Goal: Find specific page/section: Find specific page/section

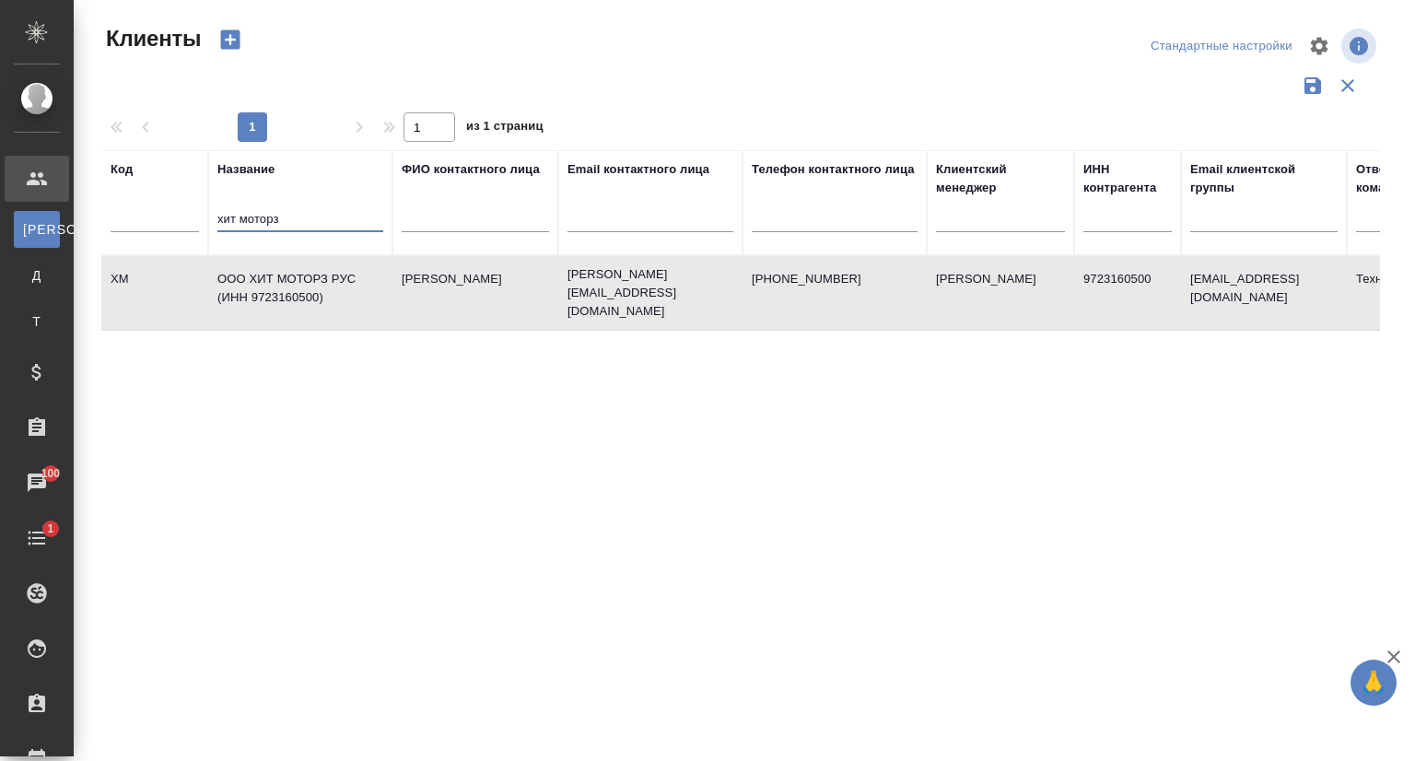
select select "RU"
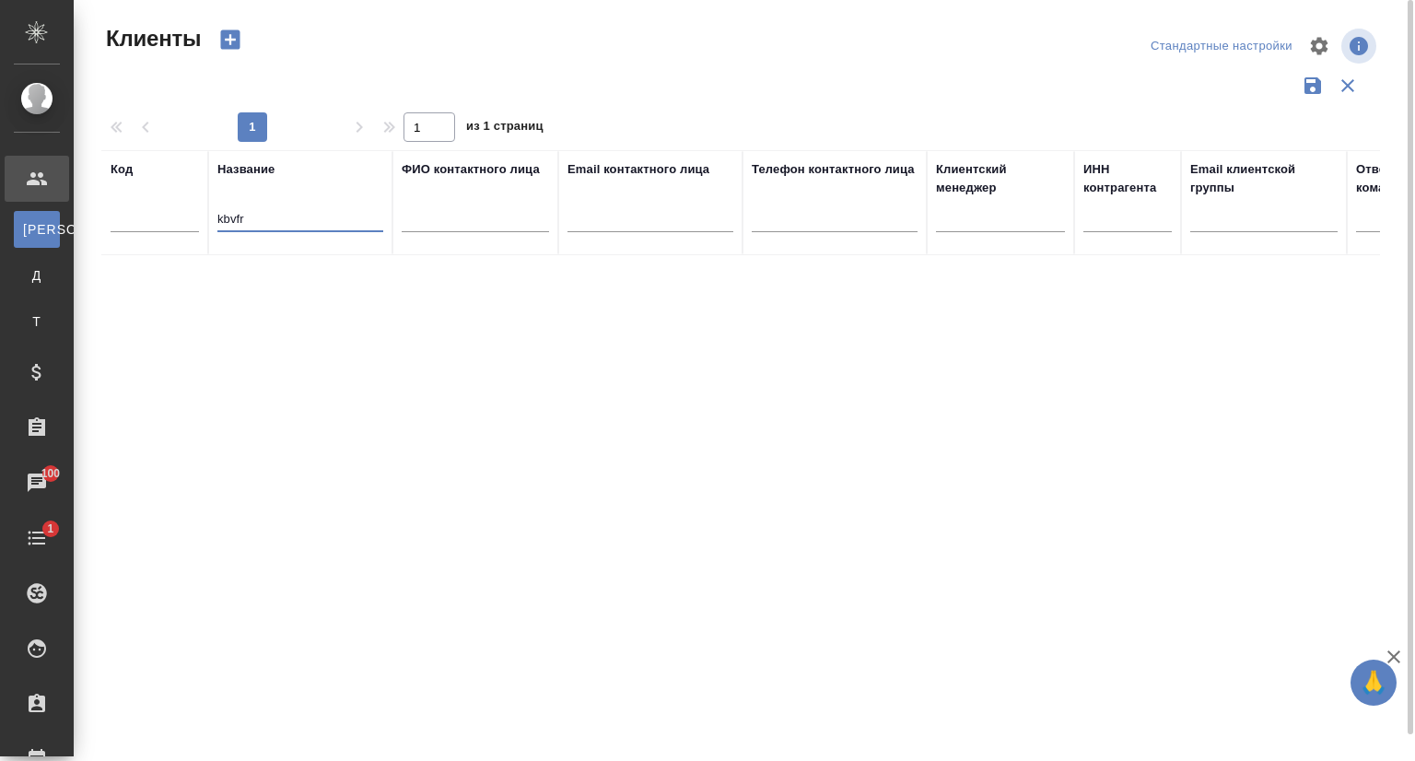
drag, startPoint x: 250, startPoint y: 222, endPoint x: 182, endPoint y: 222, distance: 68.1
click at [182, 222] on tr "Код Название kbvfr ФИО контактного лица Email контактного лица Телефон контактн…" at bounding box center [797, 202] width 1392 height 105
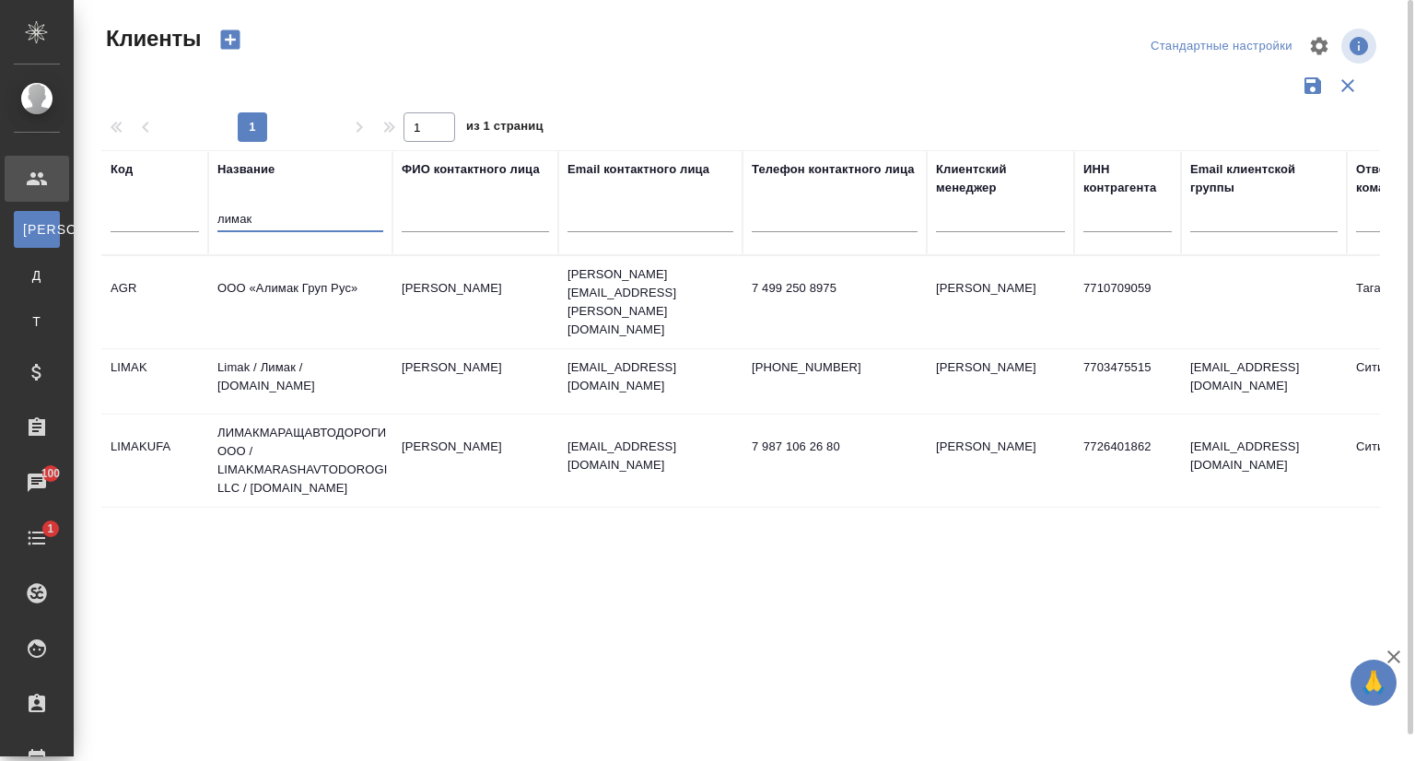
click at [333, 334] on td "Limak / Лимак / limak.com.tr" at bounding box center [300, 302] width 184 height 64
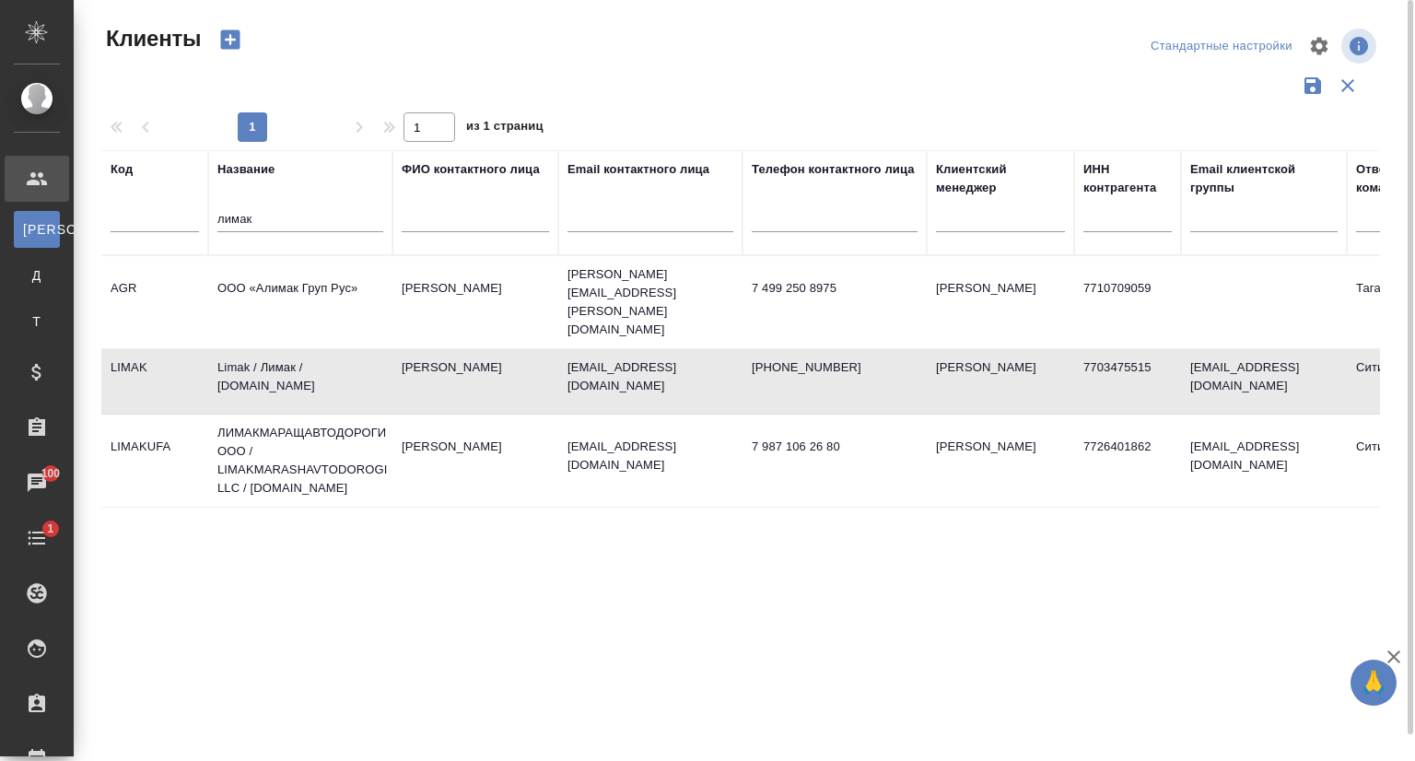
click at [333, 334] on td "Limak / Лимак / limak.com.tr" at bounding box center [300, 302] width 184 height 64
drag, startPoint x: 297, startPoint y: 208, endPoint x: 193, endPoint y: 214, distance: 104.2
click at [193, 214] on tr "Код Название лимак ФИО контактного лица Email контактного лица Телефон контактн…" at bounding box center [797, 202] width 1392 height 105
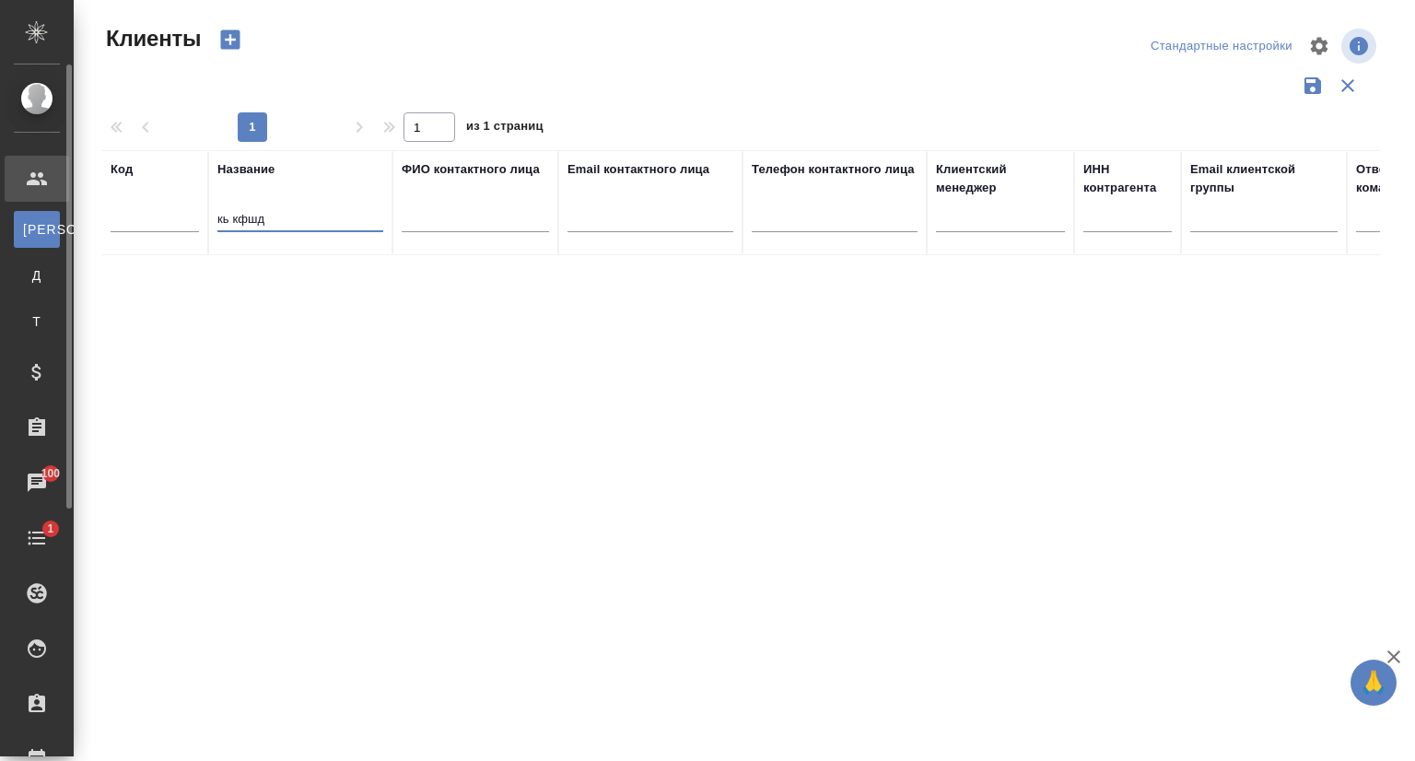
drag, startPoint x: 279, startPoint y: 215, endPoint x: 72, endPoint y: 229, distance: 207.7
click at [72, 229] on div ".cls-1 fill:#fff; AWATERA Сеитов Павел p.seitov Клиенты К Клиенты Д Договоры Т …" at bounding box center [707, 380] width 1415 height 761
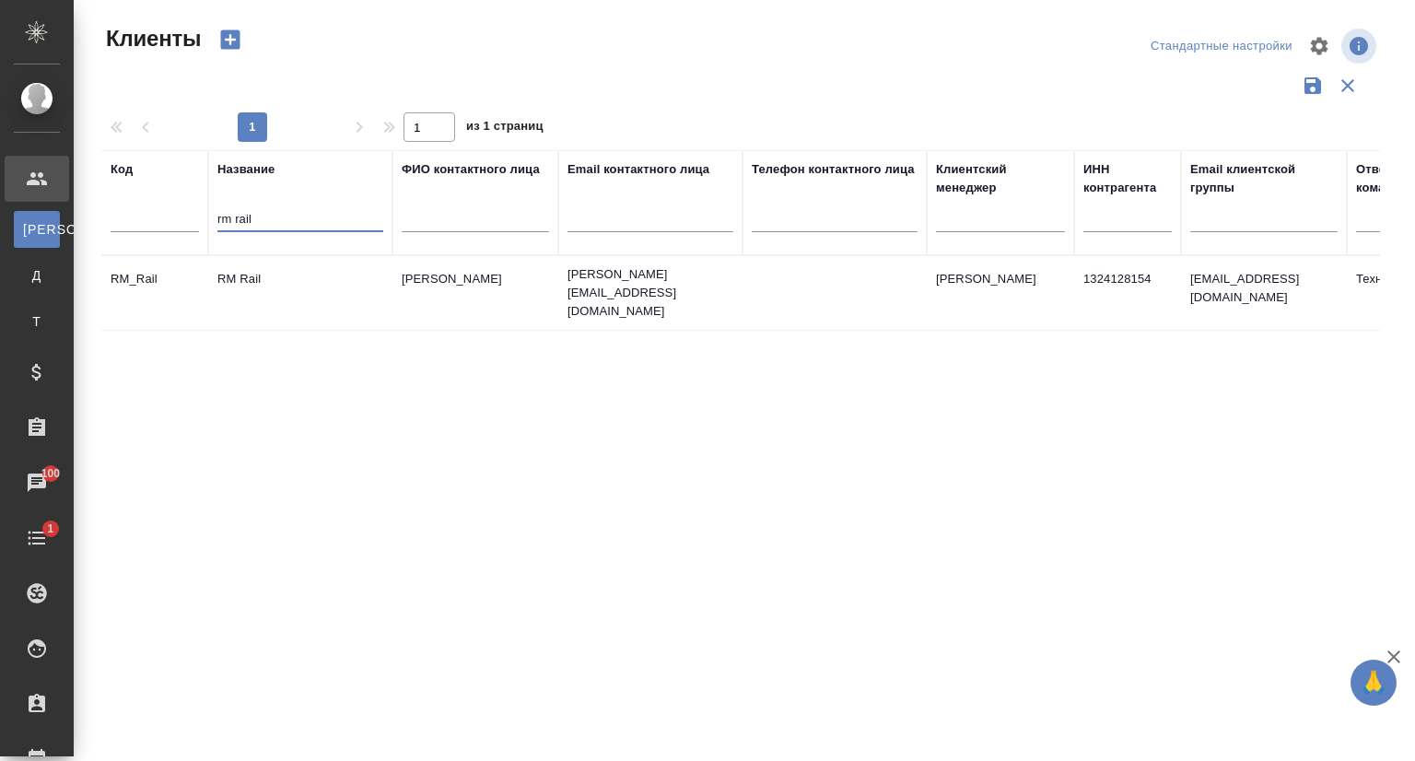
type input "rm rail"
click at [233, 286] on td "RM Rail" at bounding box center [300, 293] width 184 height 64
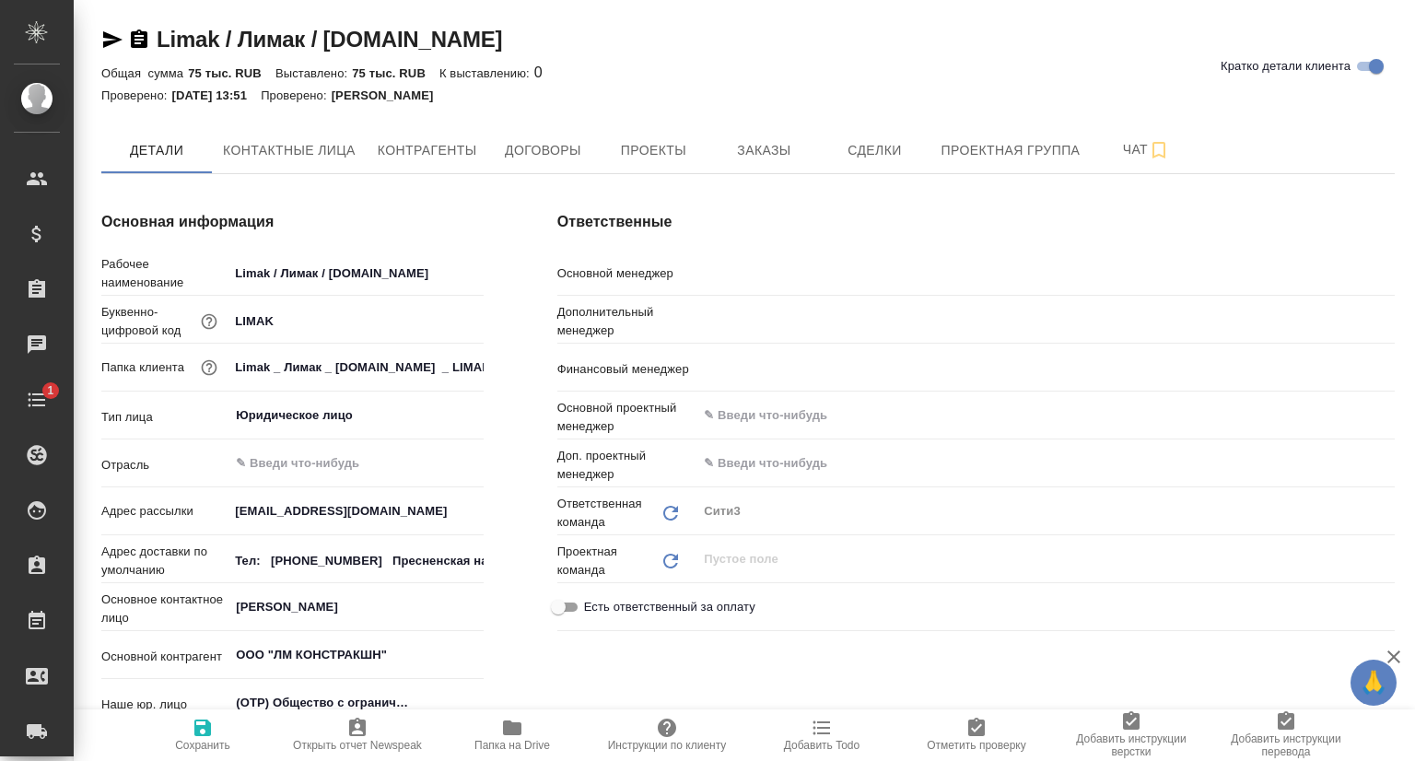
type textarea "x"
type input "Никитина Татьяна"
type input "Ильина Екатерина"
type input "Левченко Юлия"
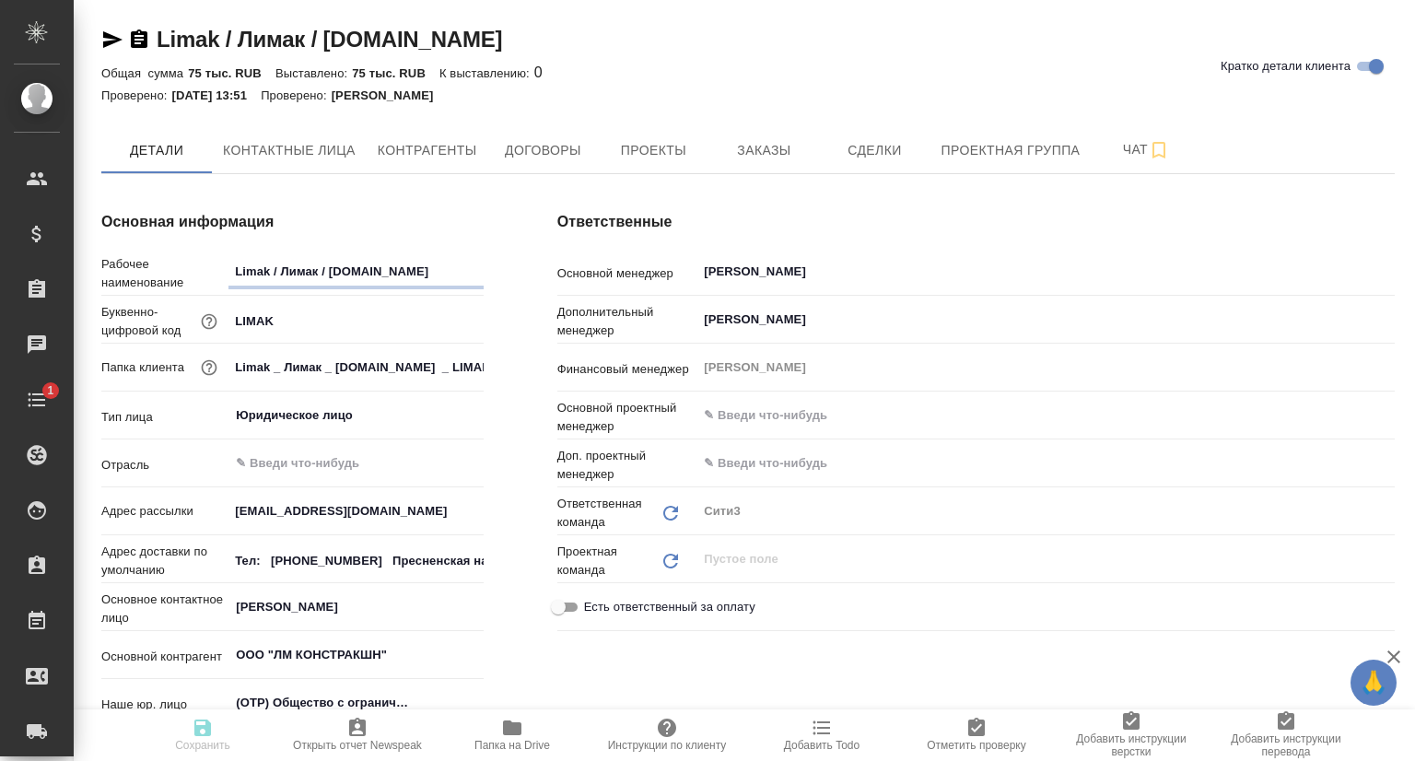
type textarea "x"
click at [287, 163] on button "Контактные лица" at bounding box center [289, 150] width 155 height 46
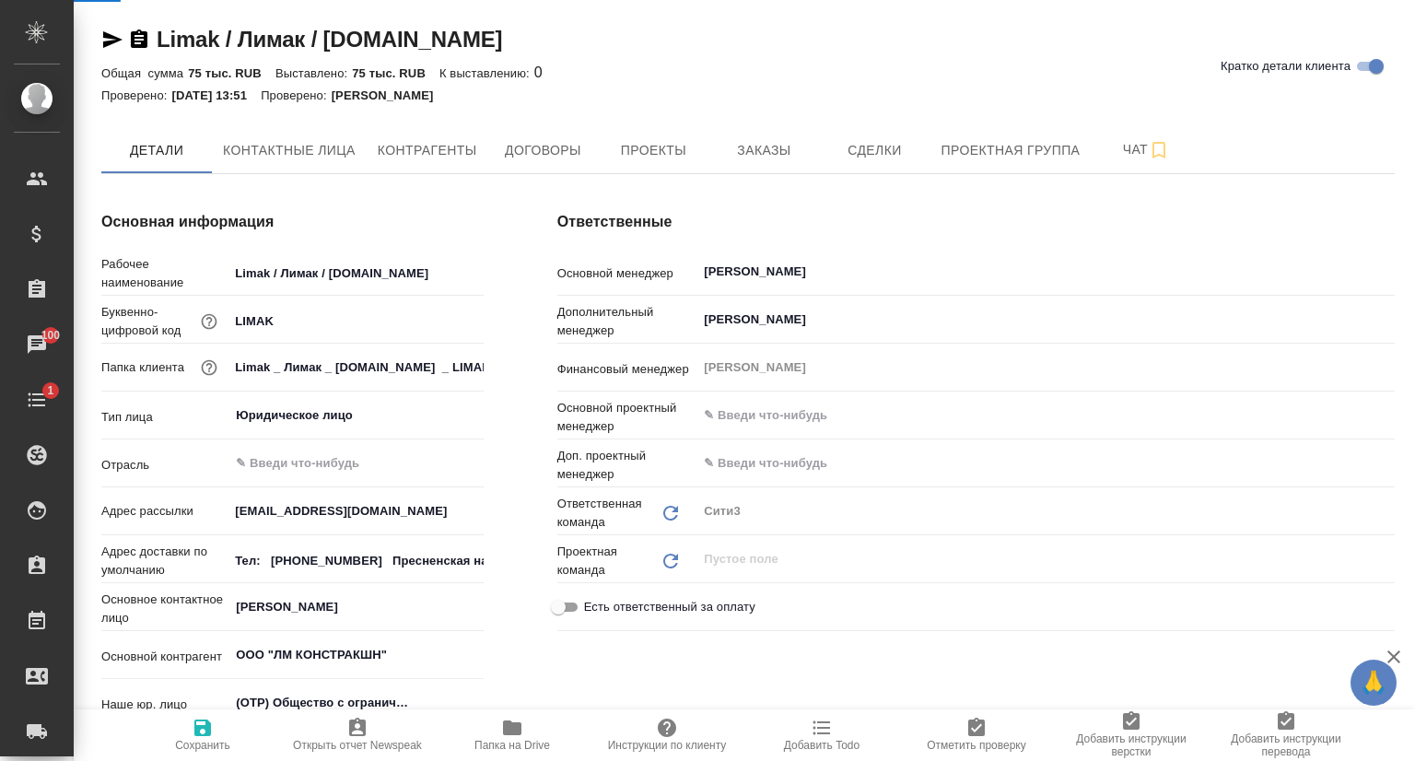
select select "RU"
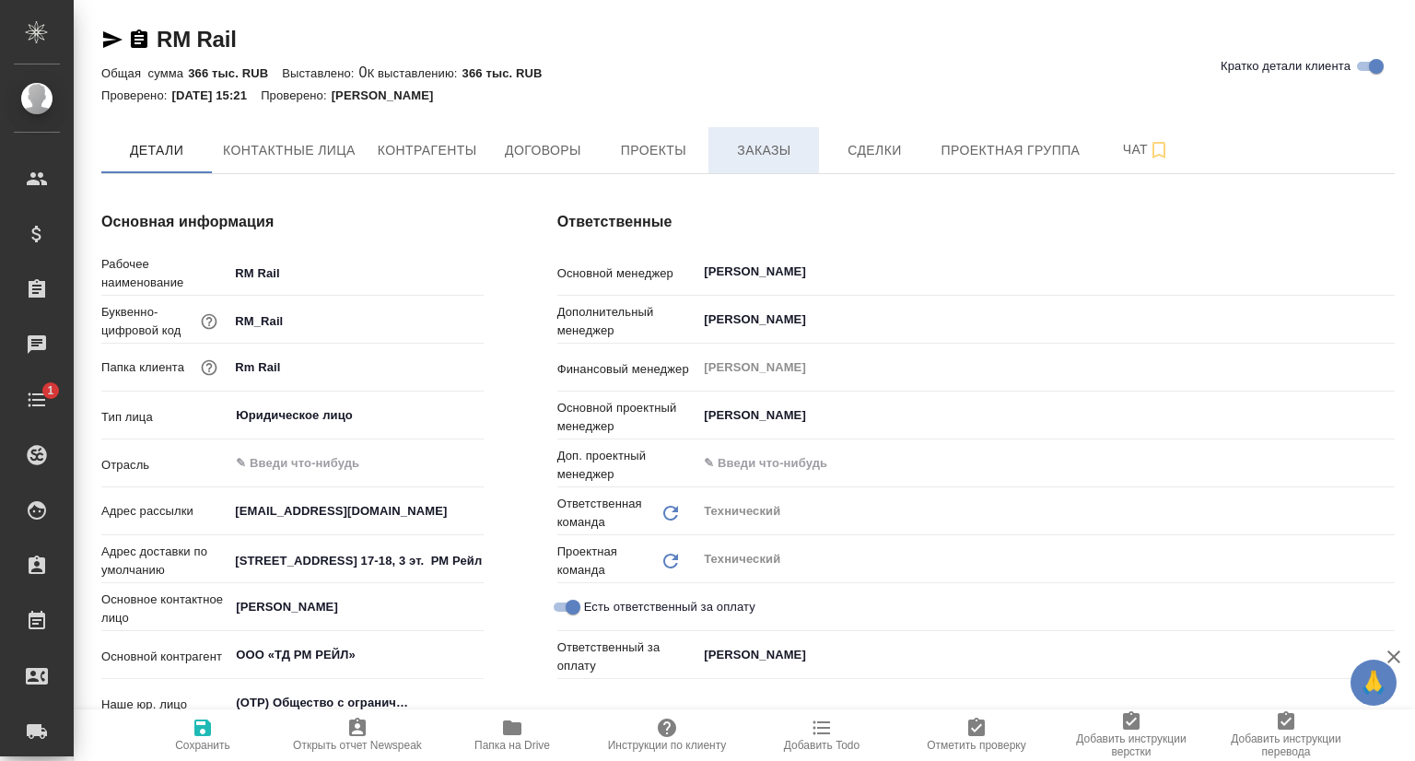
click at [770, 139] on span "Заказы" at bounding box center [763, 150] width 88 height 23
type textarea "x"
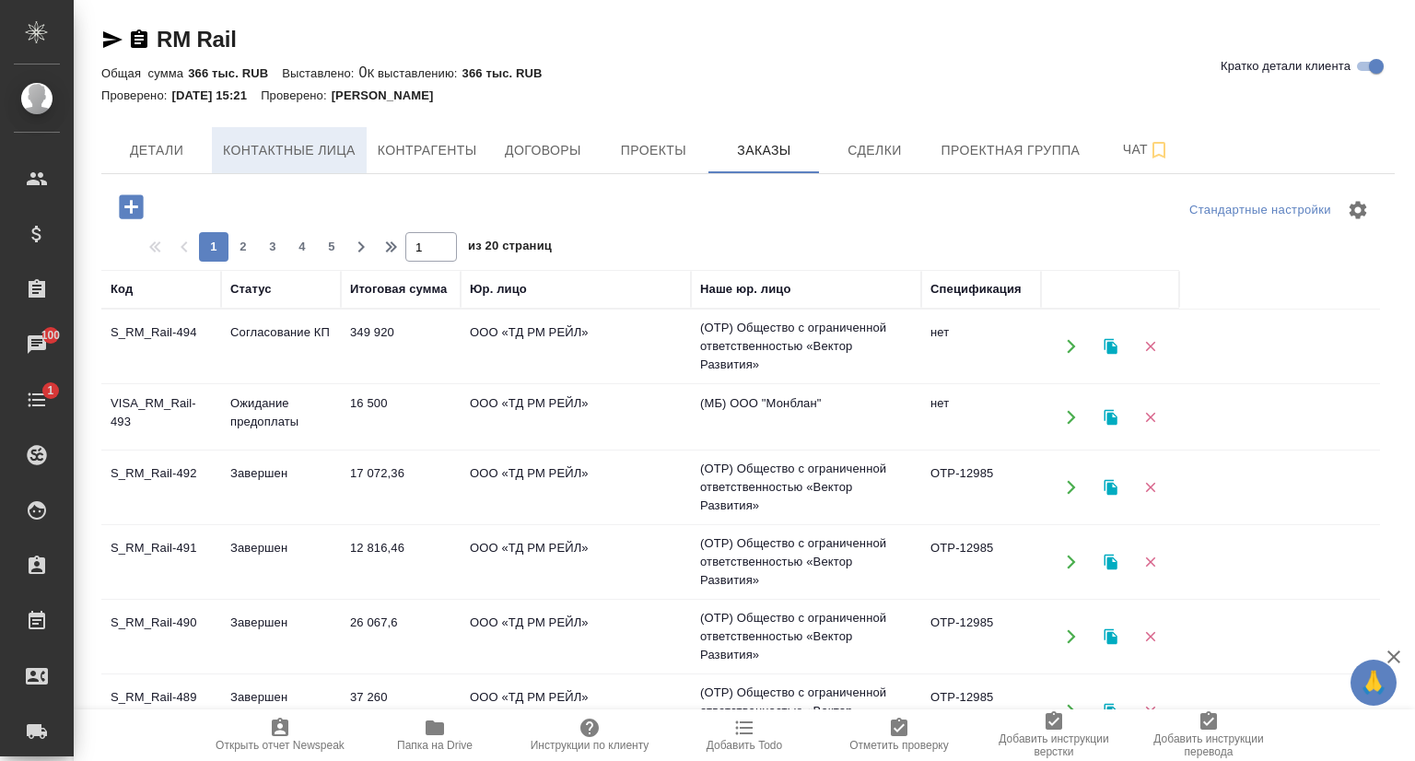
click at [257, 142] on span "Контактные лица" at bounding box center [289, 150] width 133 height 23
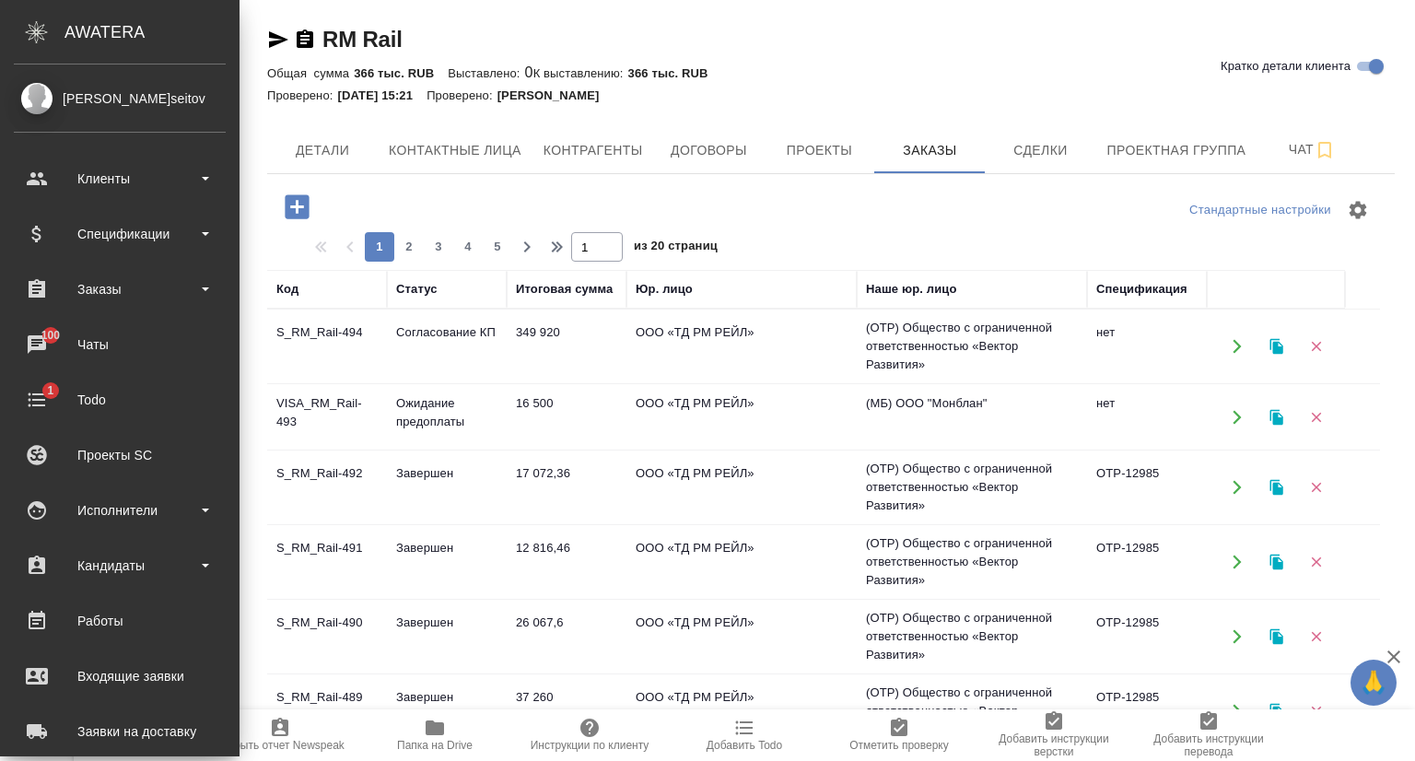
select select "RU"
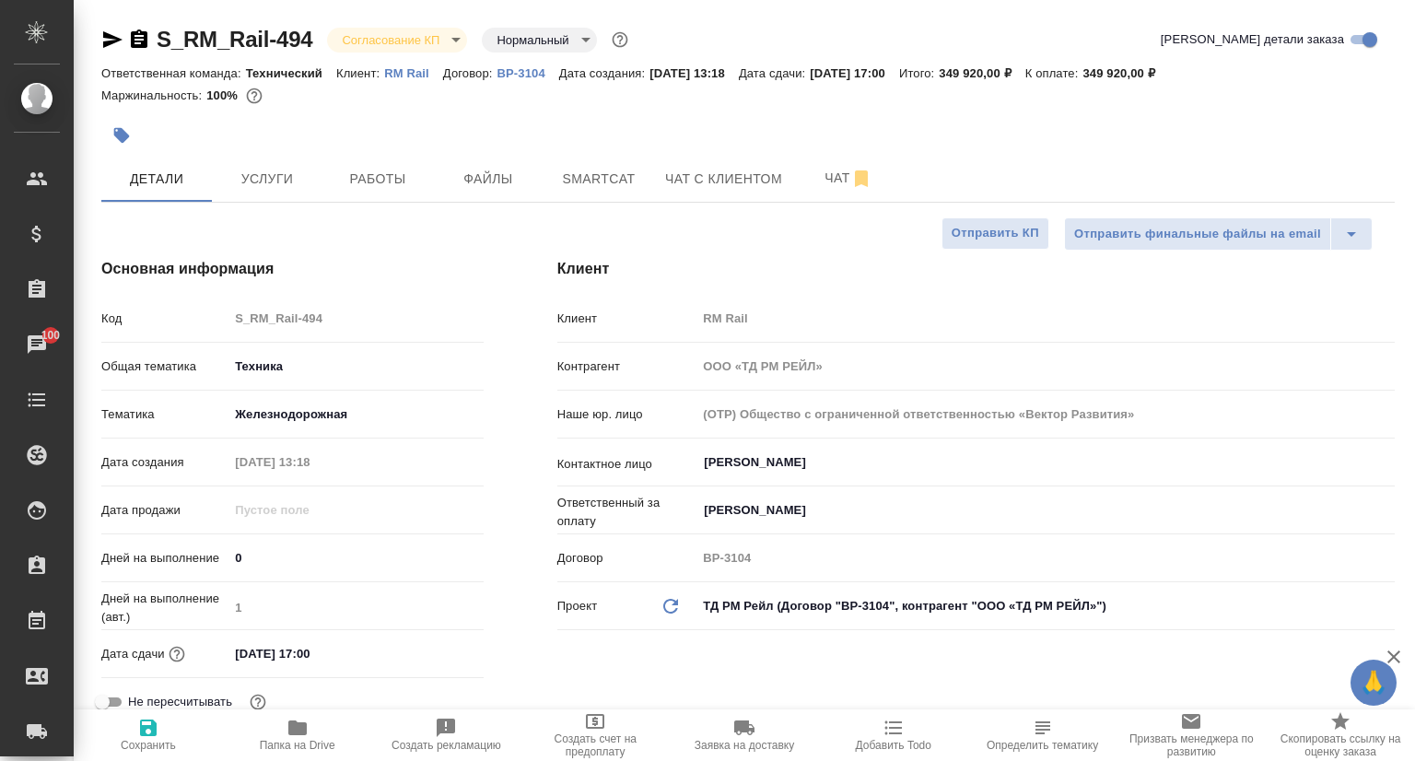
select select "RU"
